Goal: Task Accomplishment & Management: Manage account settings

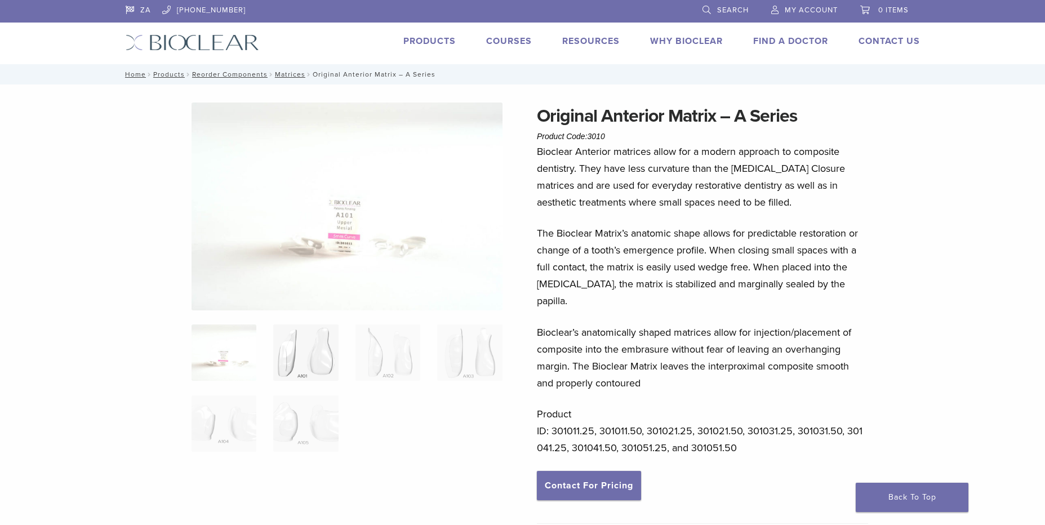
click at [315, 331] on img at bounding box center [305, 352] width 65 height 56
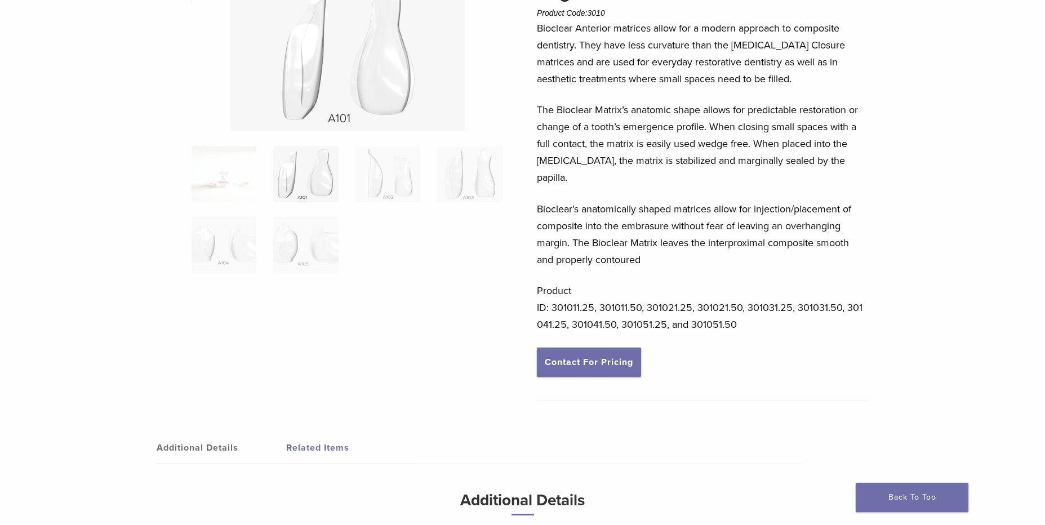
scroll to position [67, 0]
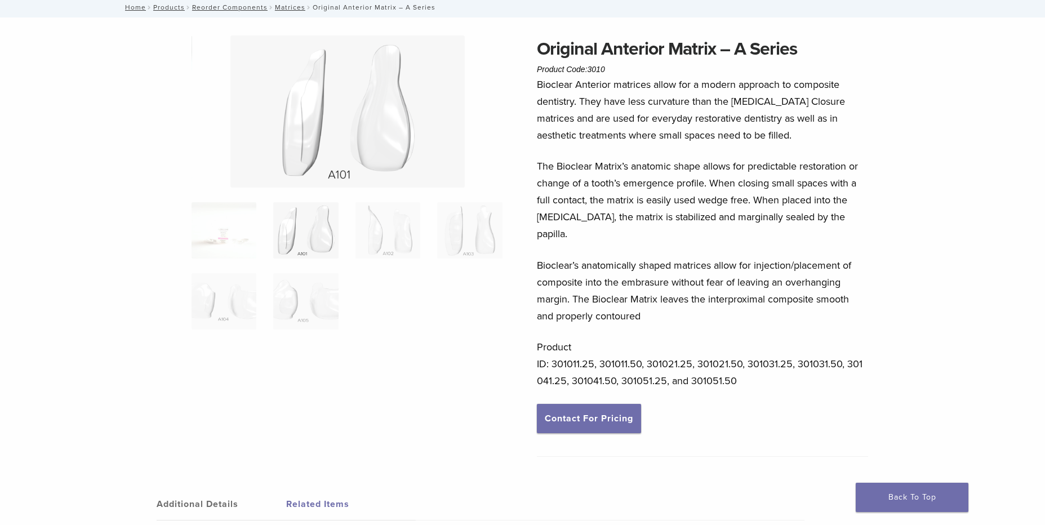
click at [228, 488] on link "Additional Details" at bounding box center [222, 504] width 130 height 32
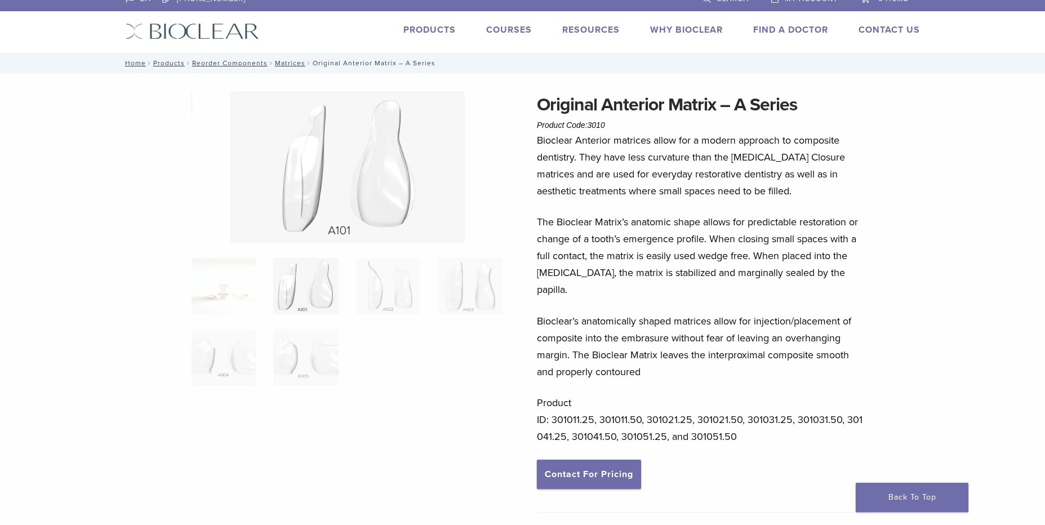
scroll to position [0, 0]
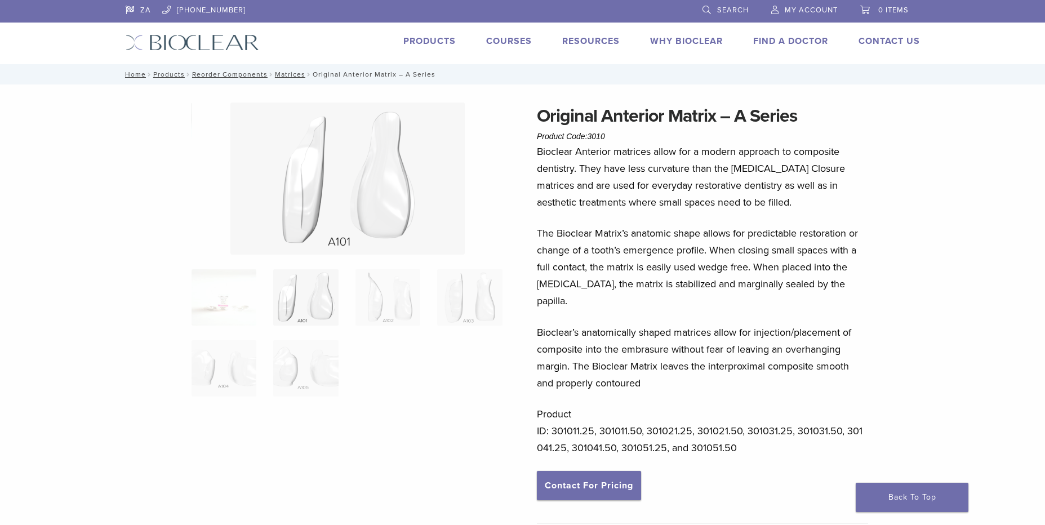
click at [182, 38] on img at bounding box center [192, 42] width 133 height 16
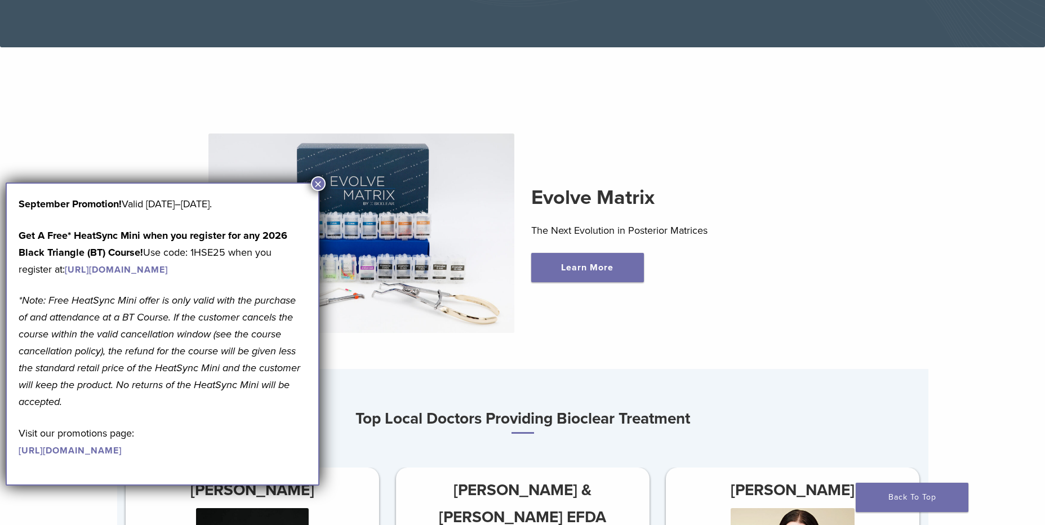
scroll to position [394, 0]
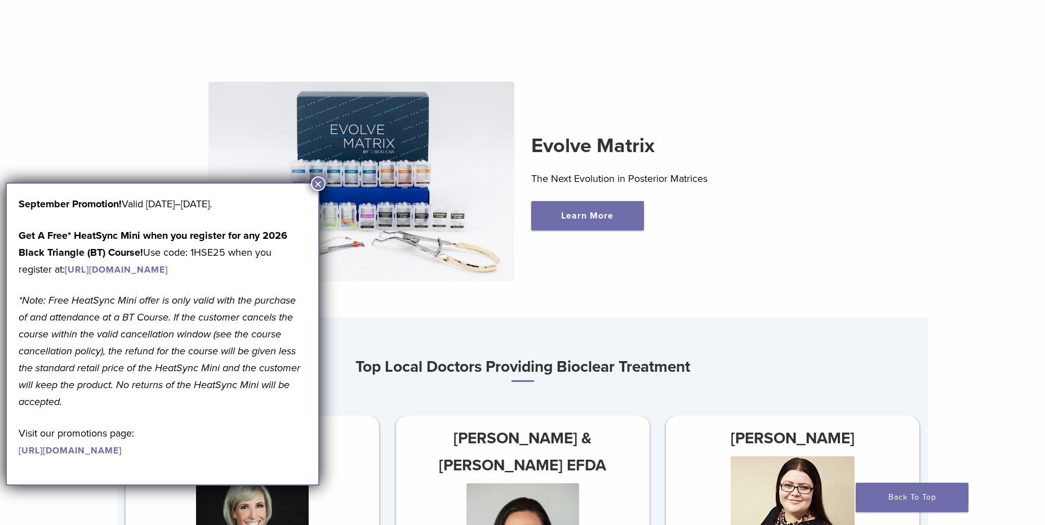
click at [319, 177] on button "×" at bounding box center [318, 183] width 15 height 15
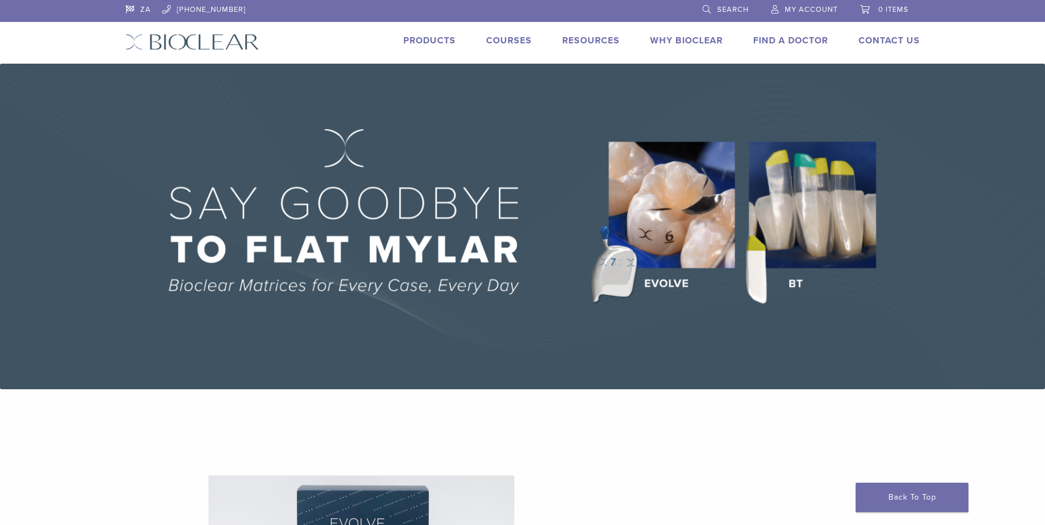
scroll to position [0, 0]
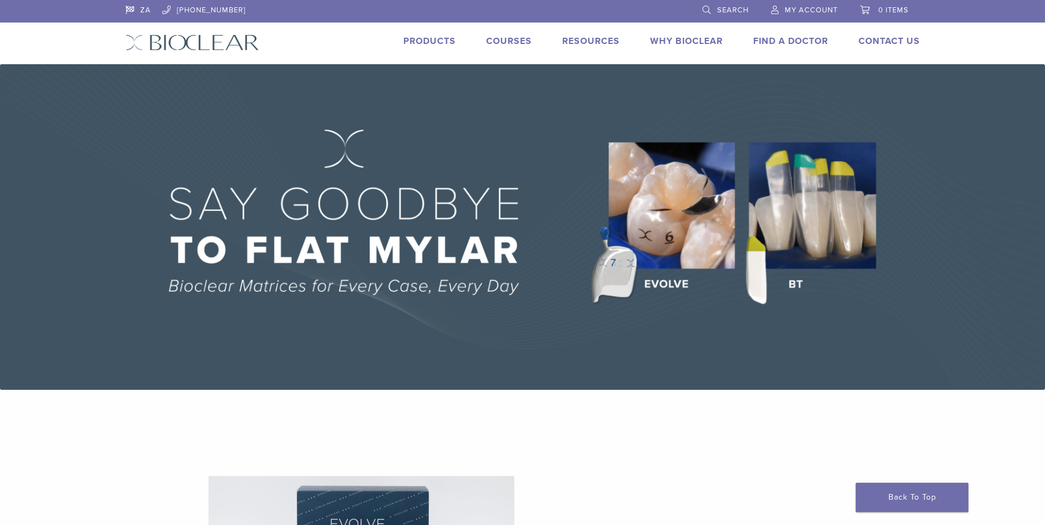
click at [438, 44] on link "Products" at bounding box center [429, 40] width 52 height 11
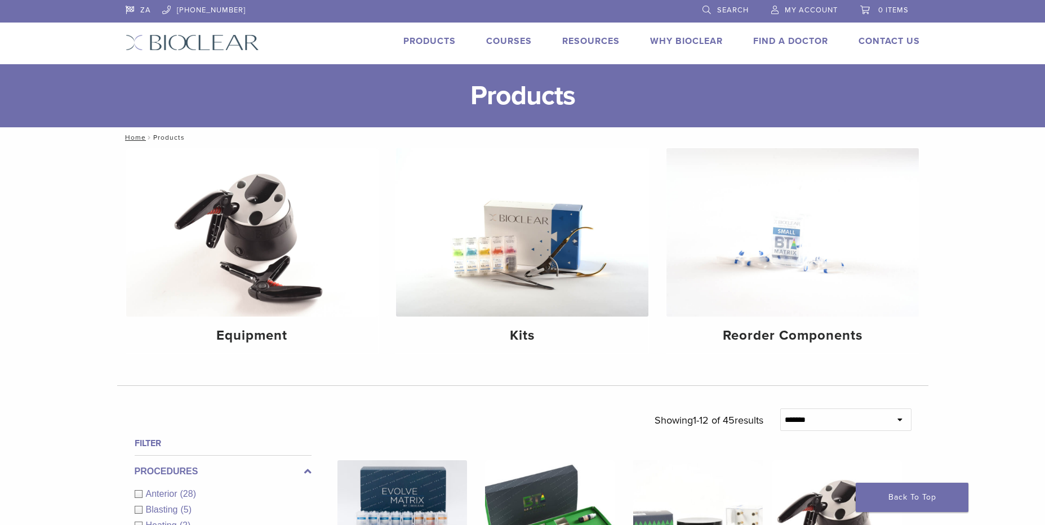
click at [812, 5] on link "My Account" at bounding box center [804, 8] width 66 height 17
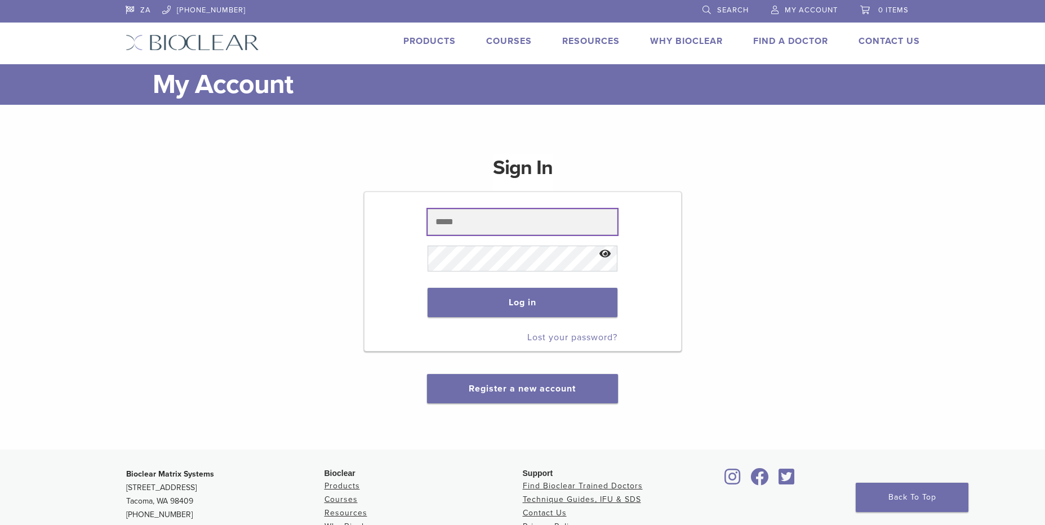
click at [555, 217] on input "text" at bounding box center [522, 222] width 190 height 26
type input "**********"
click at [513, 298] on button "Log in" at bounding box center [522, 302] width 190 height 29
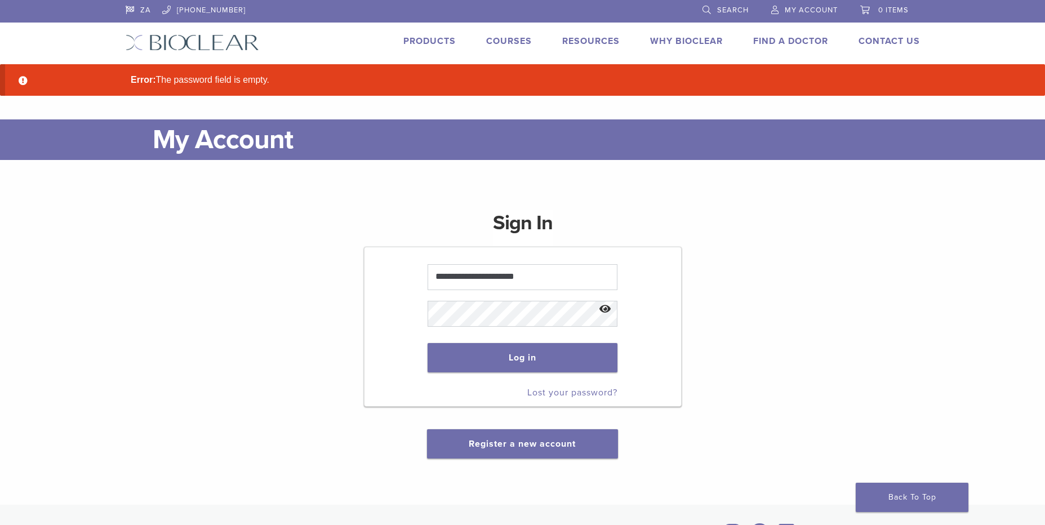
click at [520, 42] on link "Courses" at bounding box center [509, 40] width 46 height 11
click at [435, 35] on link "Products" at bounding box center [429, 40] width 52 height 11
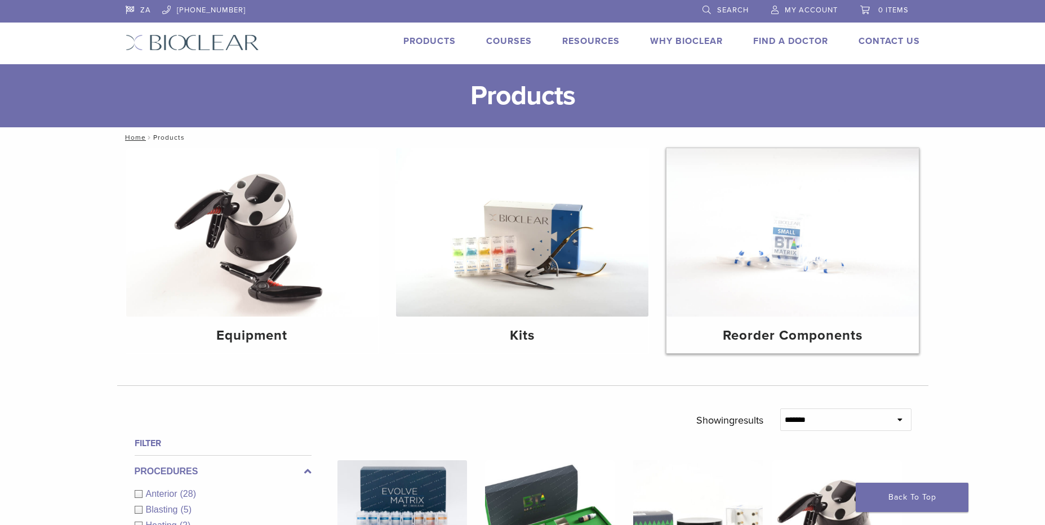
click at [757, 240] on img at bounding box center [792, 232] width 252 height 168
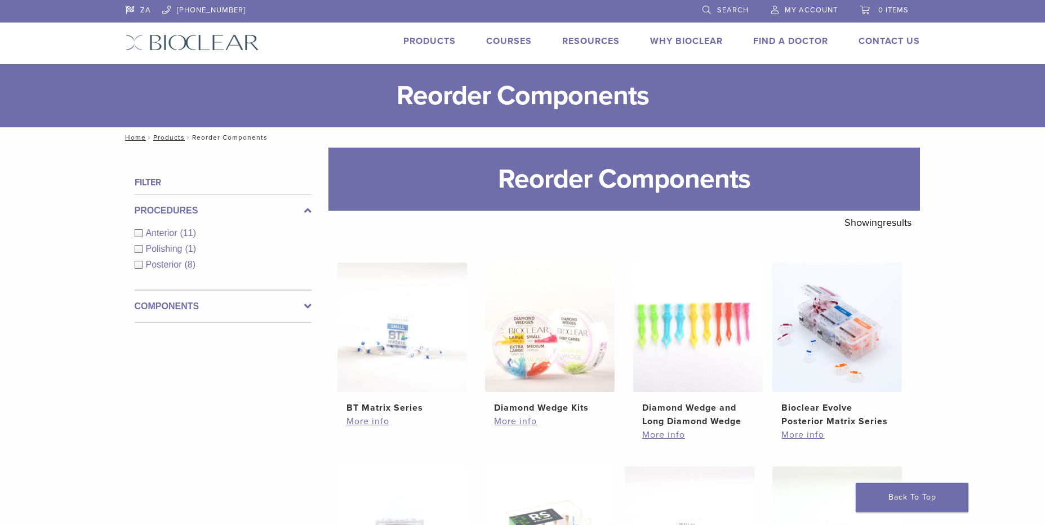
click at [136, 233] on div "Anterior (11)" at bounding box center [223, 233] width 177 height 14
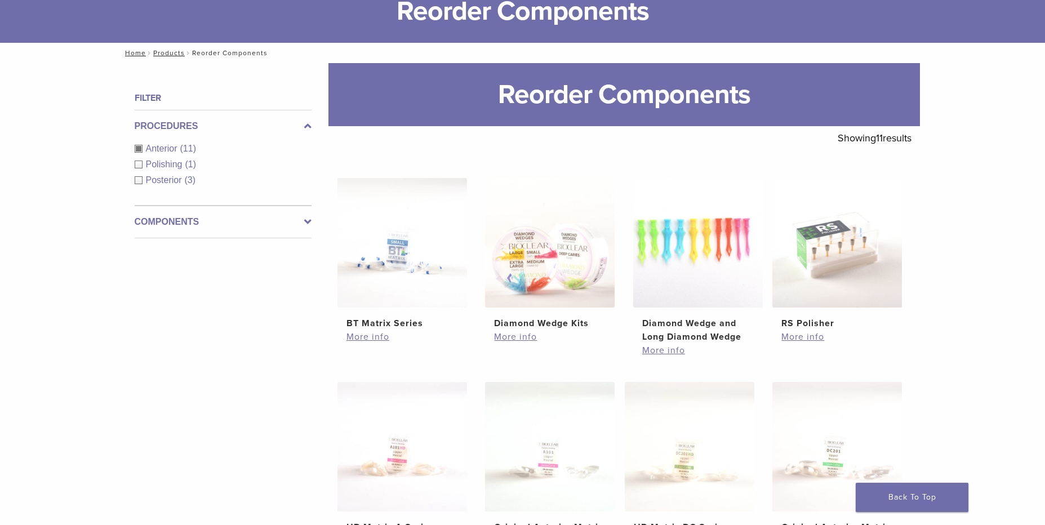
scroll to position [169, 0]
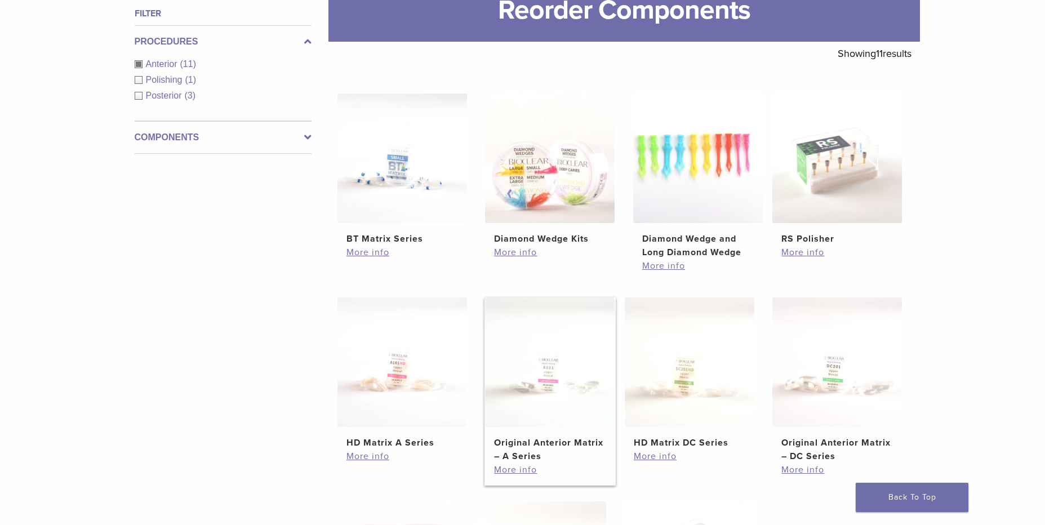
click at [535, 435] on link "Original Anterior Matrix – A Series $ 60.56 – $ 112.43 Price range: $60.56 thro…" at bounding box center [549, 380] width 131 height 166
click at [816, 461] on h2 "Original Anterior Matrix – DC Series" at bounding box center [836, 449] width 111 height 27
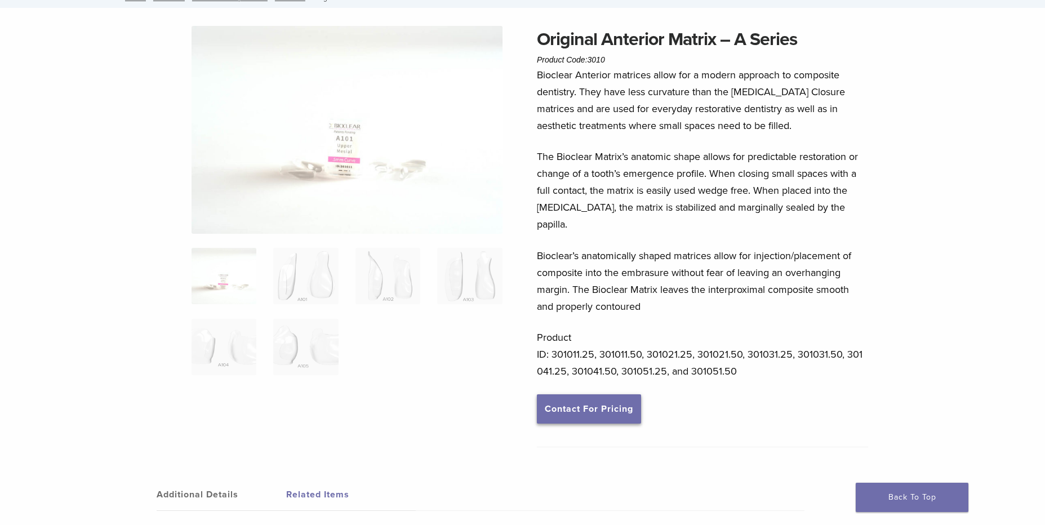
scroll to position [56, 0]
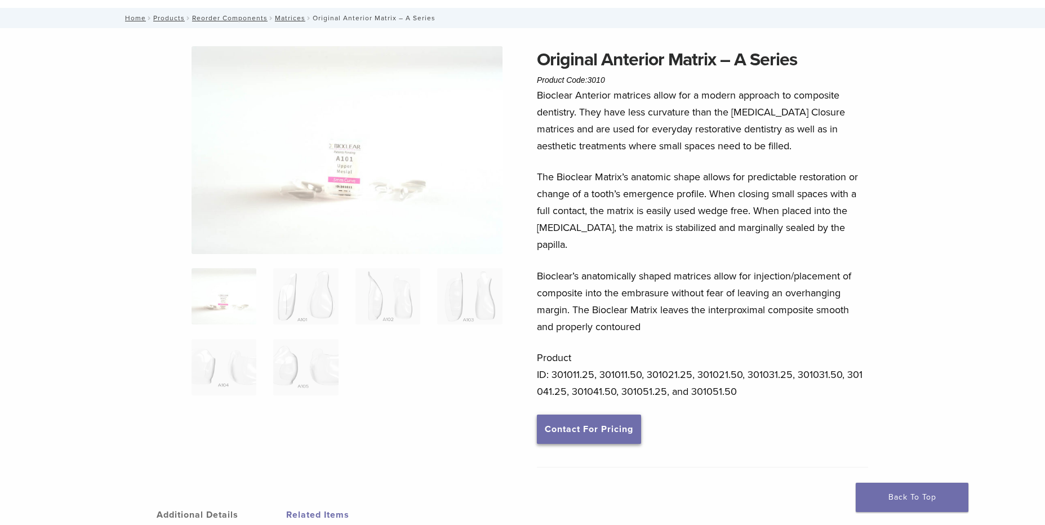
click at [620, 419] on link "Contact For Pricing" at bounding box center [589, 428] width 104 height 29
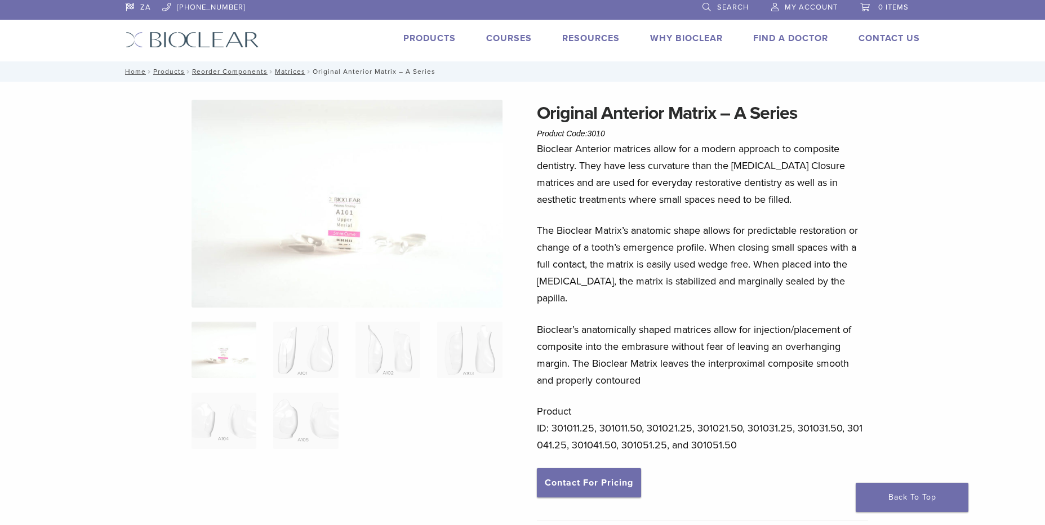
scroll to position [0, 0]
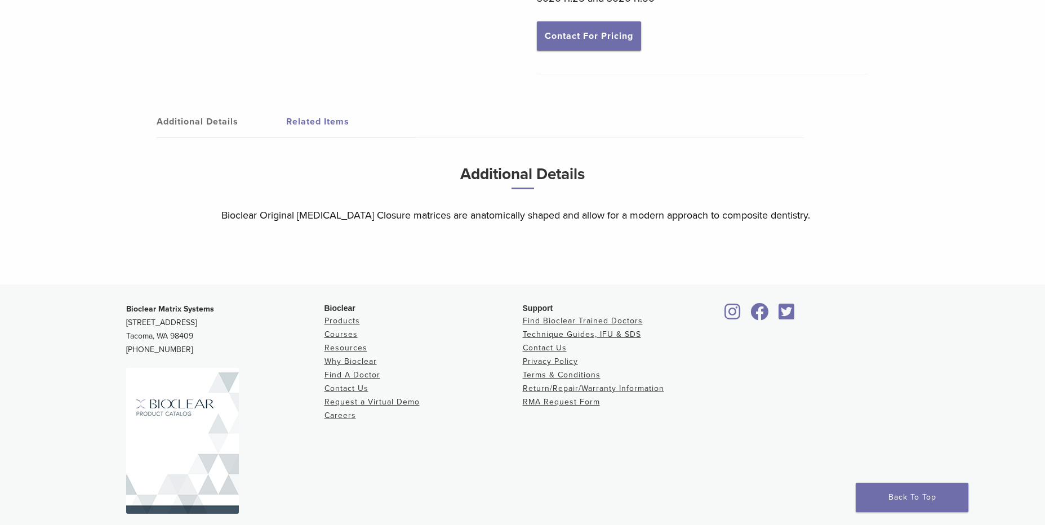
scroll to position [512, 0]
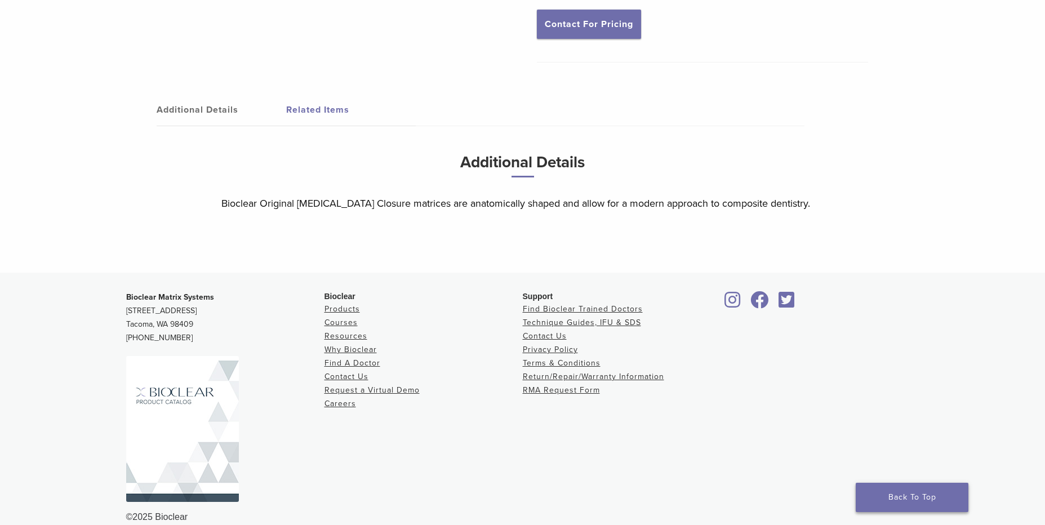
click at [908, 502] on link "Back To Top" at bounding box center [911, 497] width 113 height 29
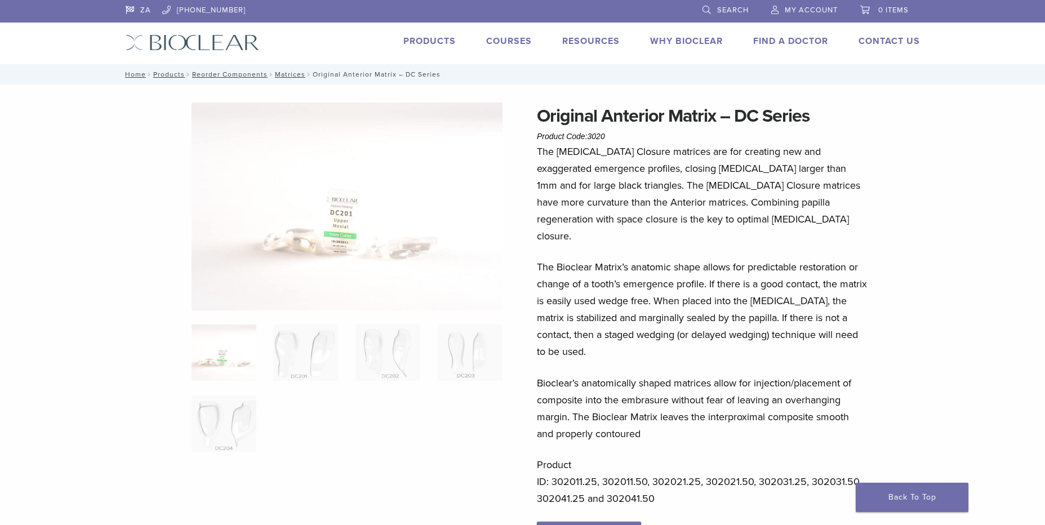
click at [807, 35] on link "Find A Doctor" at bounding box center [790, 40] width 75 height 11
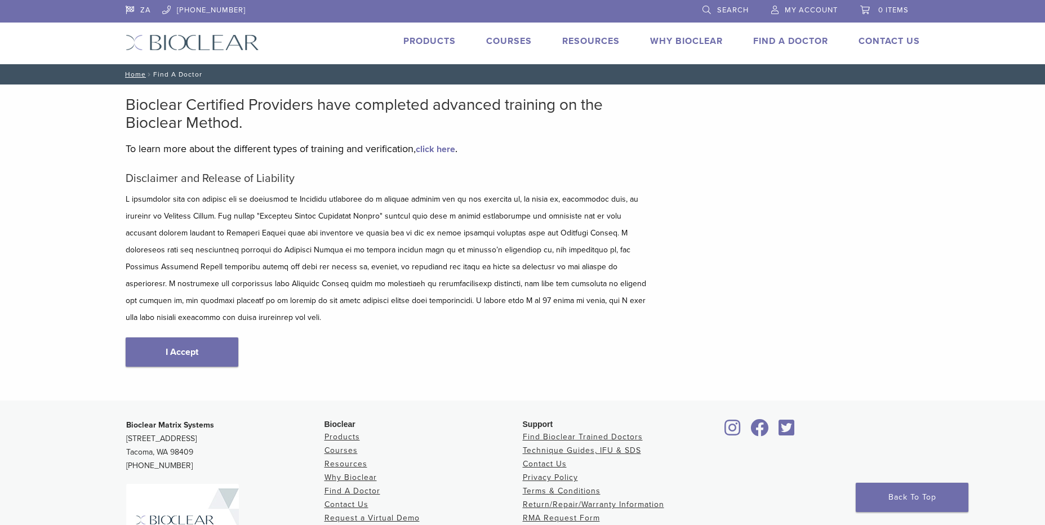
click at [802, 11] on span "My Account" at bounding box center [810, 10] width 53 height 9
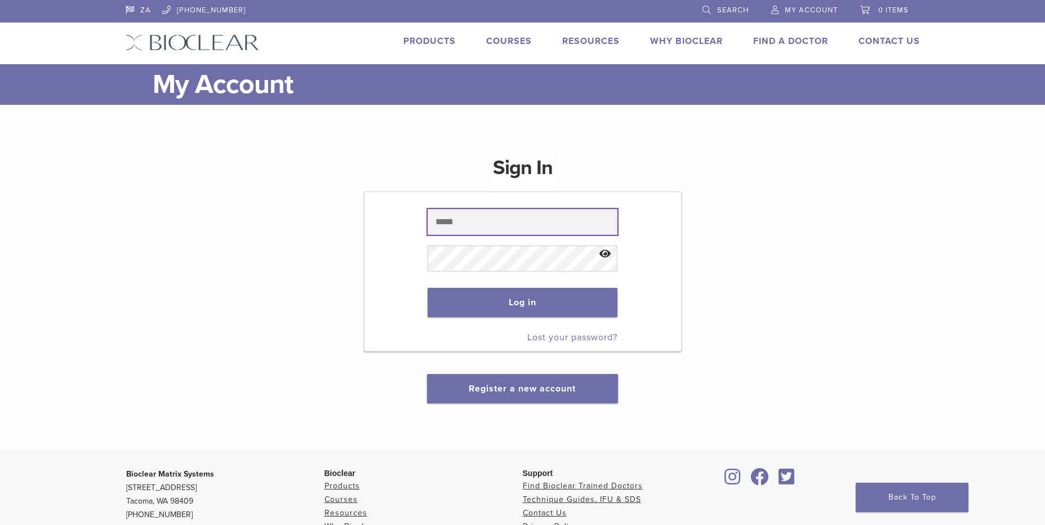
click at [527, 222] on input "text" at bounding box center [522, 222] width 190 height 26
type input "**********"
click at [518, 293] on button "Log in" at bounding box center [522, 302] width 190 height 29
